Goal: Task Accomplishment & Management: Use online tool/utility

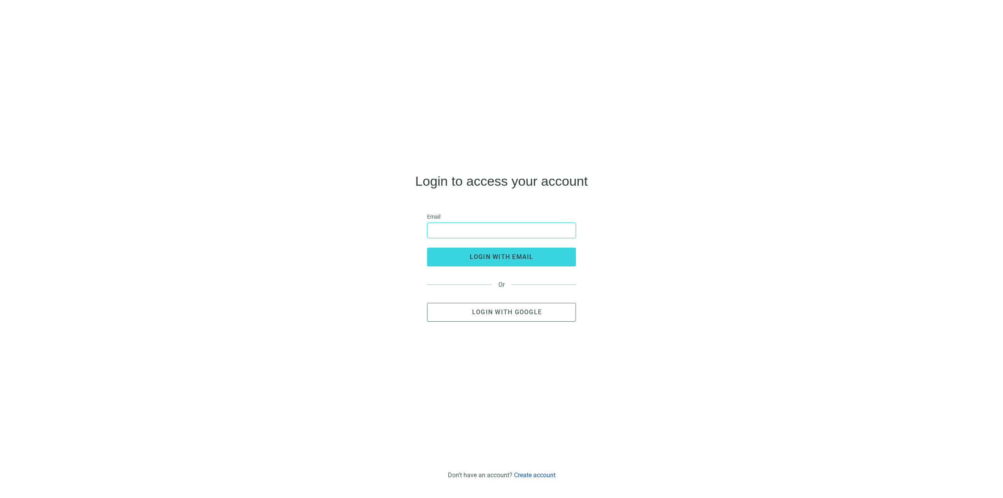
click at [518, 237] on input "email" at bounding box center [501, 230] width 139 height 15
click at [523, 225] on input "email" at bounding box center [501, 230] width 139 height 15
click at [665, 304] on div "Login to access your account Email login with email Or Login with Google" at bounding box center [501, 248] width 990 height 436
click at [542, 315] on button "Login with Google" at bounding box center [501, 312] width 149 height 19
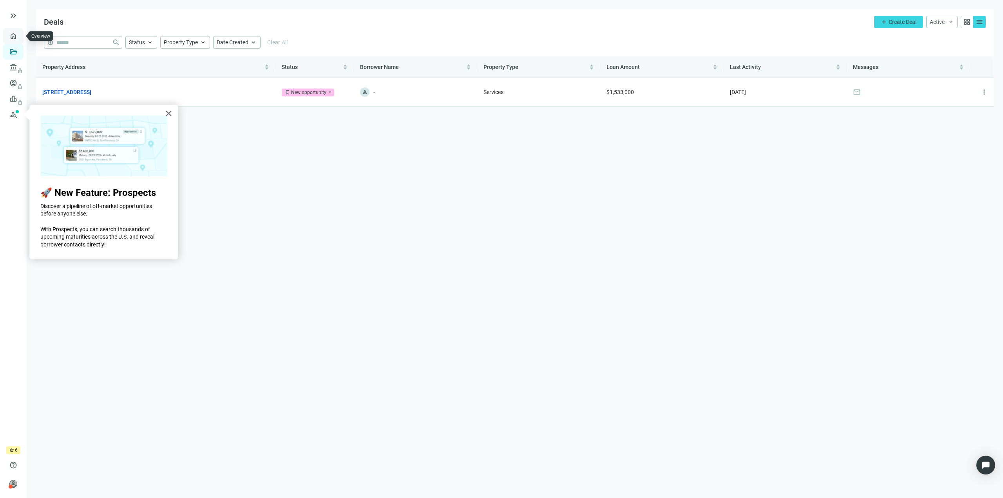
click at [20, 33] on link "Overview" at bounding box center [31, 36] width 23 height 6
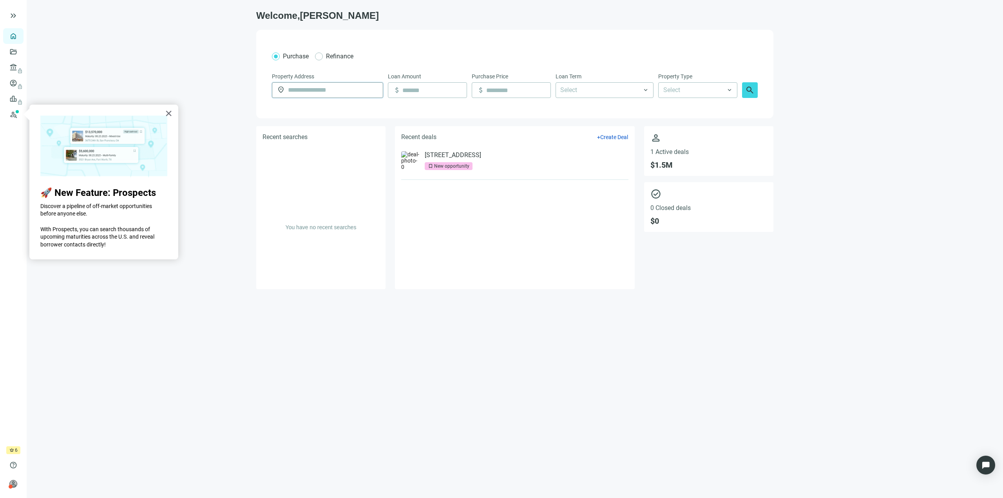
click at [335, 92] on input "text" at bounding box center [333, 90] width 90 height 15
click at [676, 91] on input "search" at bounding box center [694, 90] width 62 height 15
click at [701, 143] on div "Apartments" at bounding box center [717, 139] width 108 height 10
click at [444, 96] on input at bounding box center [434, 90] width 64 height 15
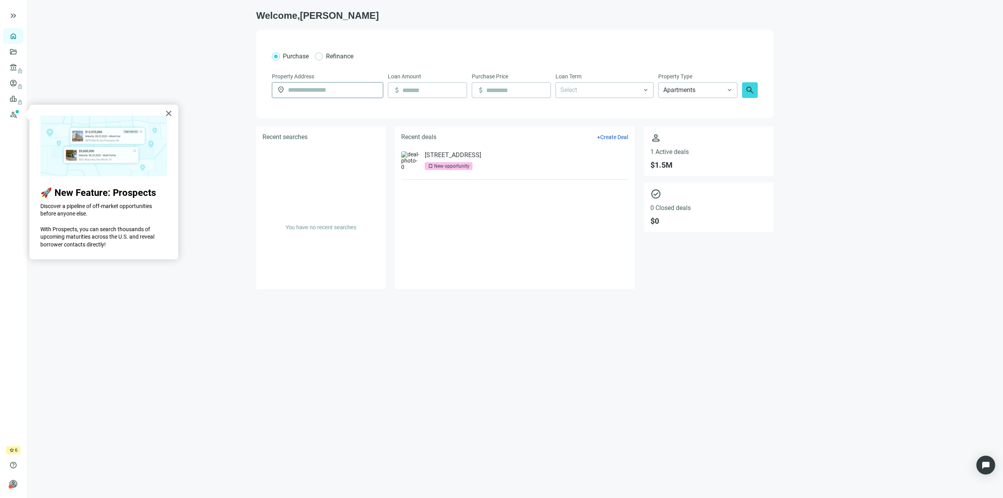
click at [315, 85] on input "text" at bounding box center [333, 90] width 90 height 15
click at [742, 82] on button "search" at bounding box center [750, 90] width 16 height 16
type input "**********"
type input "*********"
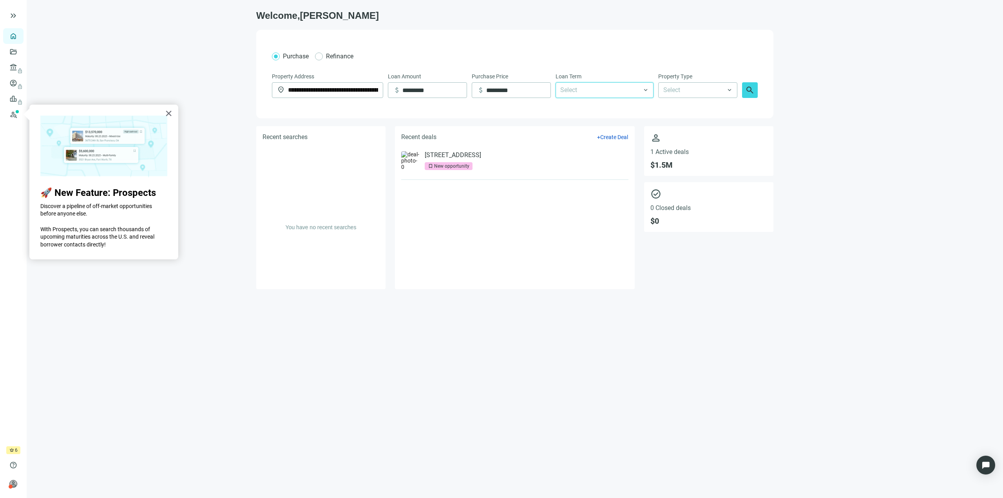
click at [640, 82] on div "Loan Term" at bounding box center [604, 77] width 98 height 10
click at [638, 85] on div at bounding box center [600, 90] width 87 height 14
click at [591, 163] on div "10 Years" at bounding box center [604, 165] width 89 height 10
click at [605, 177] on div "30 Years" at bounding box center [604, 180] width 89 height 10
drag, startPoint x: 738, startPoint y: 114, endPoint x: 729, endPoint y: 96, distance: 19.4
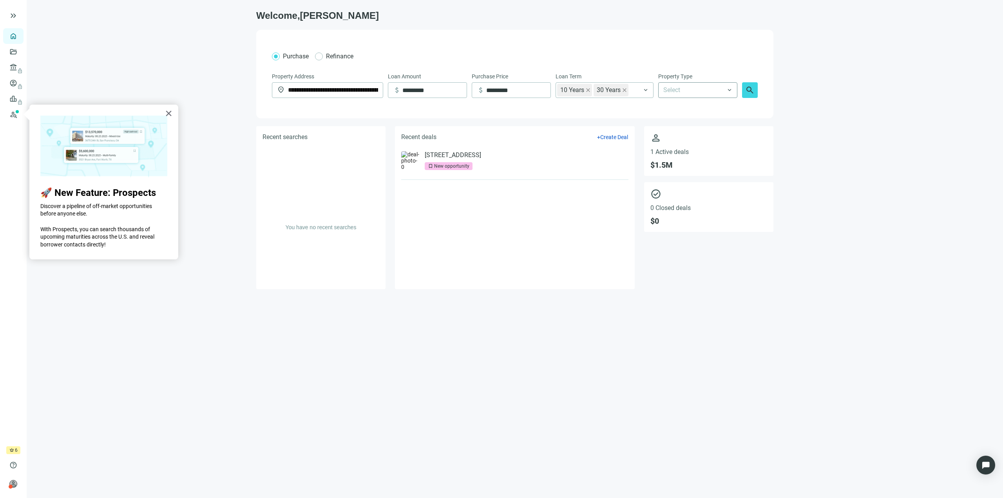
click at [738, 114] on div "**********" at bounding box center [514, 74] width 517 height 89
click at [725, 89] on span at bounding box center [697, 90] width 69 height 15
click at [712, 140] on div "Apartments" at bounding box center [717, 139] width 108 height 10
click at [752, 90] on span "search" at bounding box center [749, 89] width 9 height 9
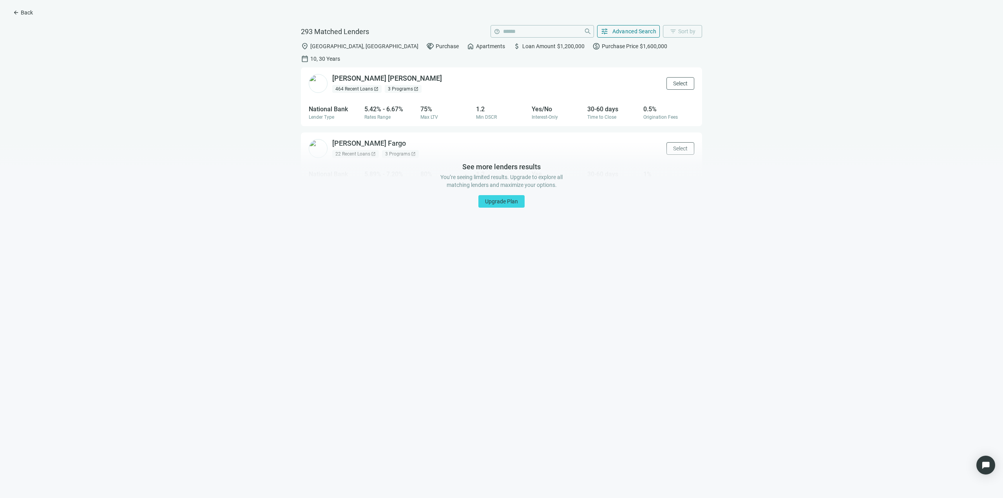
click at [437, 225] on div "See more lenders results You’re seeing limited results. Upgrade to explore all …" at bounding box center [501, 320] width 1003 height 356
